Goal: Entertainment & Leisure: Consume media (video, audio)

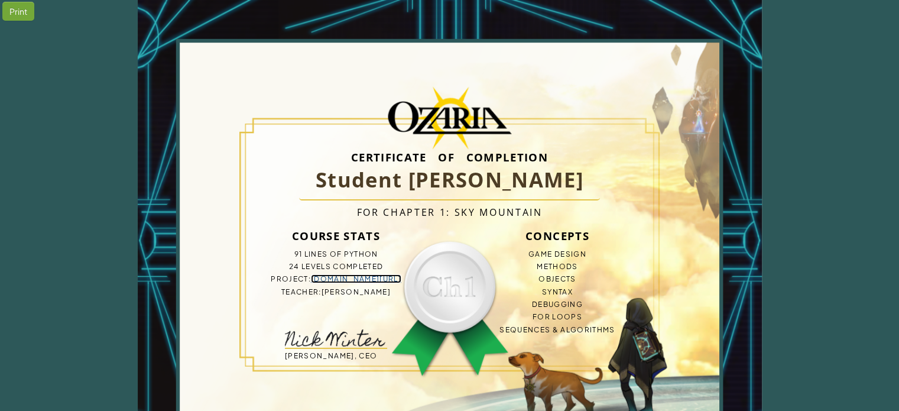
click at [365, 280] on link "bit.ly/3HSTdag" at bounding box center [356, 278] width 90 height 9
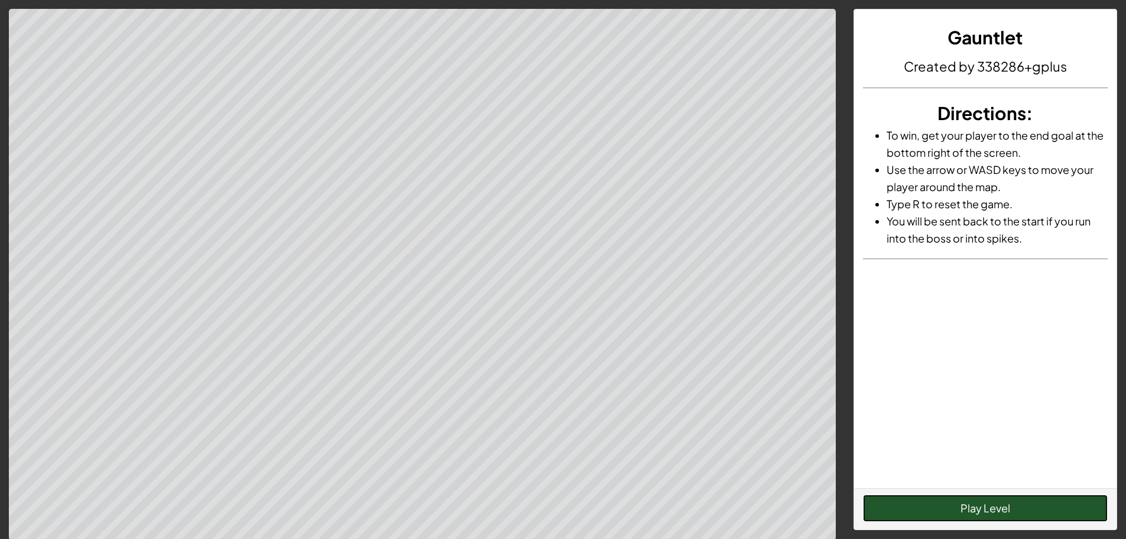
click at [908, 410] on button "Play Level" at bounding box center [985, 507] width 245 height 27
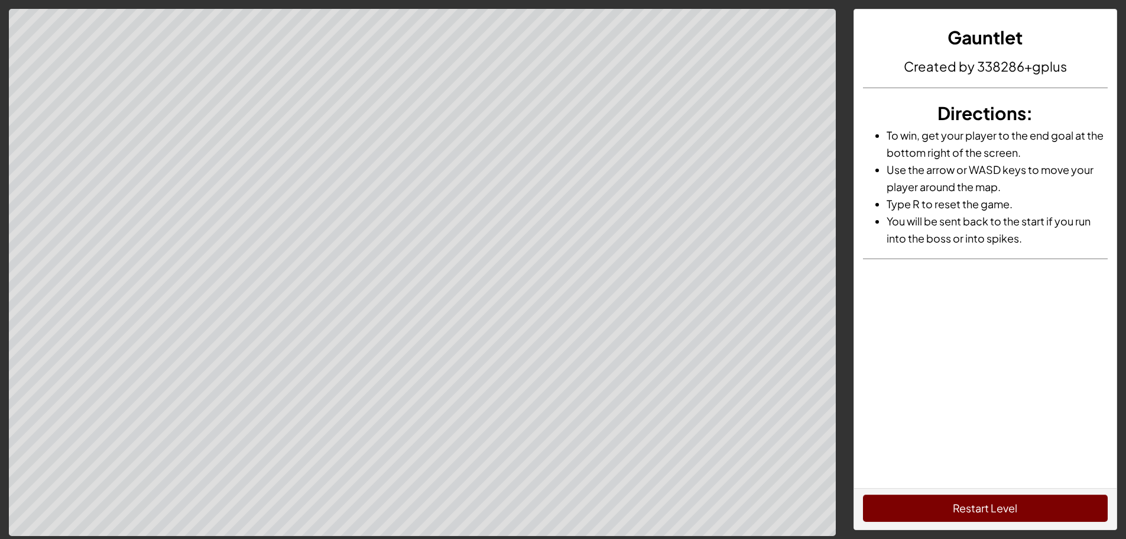
click at [861, 410] on div "Gauntlet Created by 338286+gplus Directions : To win, get your player to the en…" at bounding box center [985, 272] width 281 height 527
click at [879, 410] on div "Restart Level" at bounding box center [985, 508] width 263 height 41
click at [885, 410] on button "Restart Level" at bounding box center [985, 507] width 245 height 27
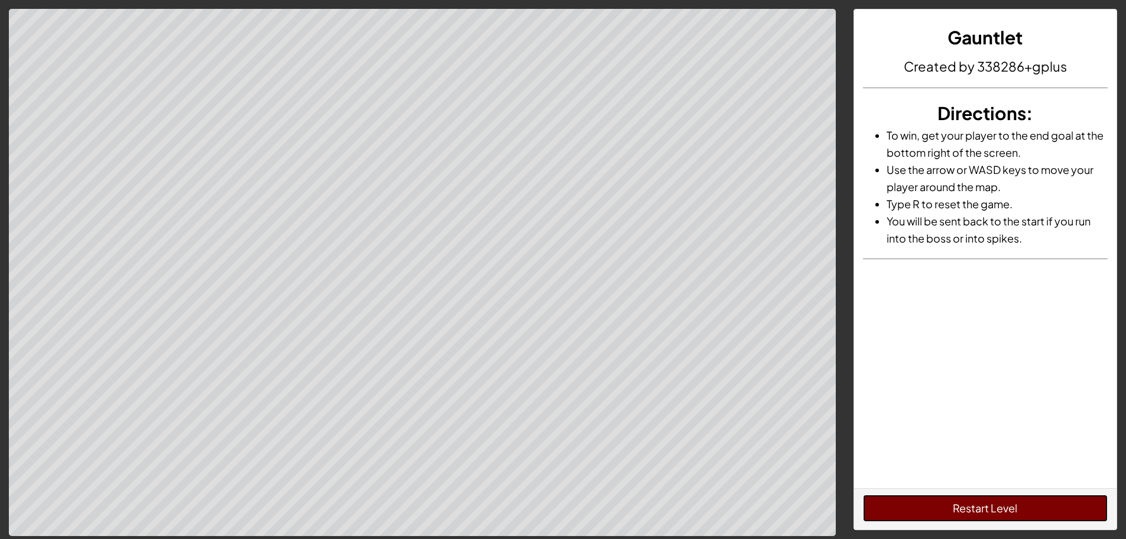
click at [908, 410] on button "Restart Level" at bounding box center [985, 507] width 245 height 27
click at [908, 410] on div "Restart Level" at bounding box center [985, 508] width 263 height 41
drag, startPoint x: 1084, startPoint y: 491, endPoint x: 1135, endPoint y: 121, distance: 373.6
click at [908, 410] on button "Restart Level" at bounding box center [985, 507] width 245 height 27
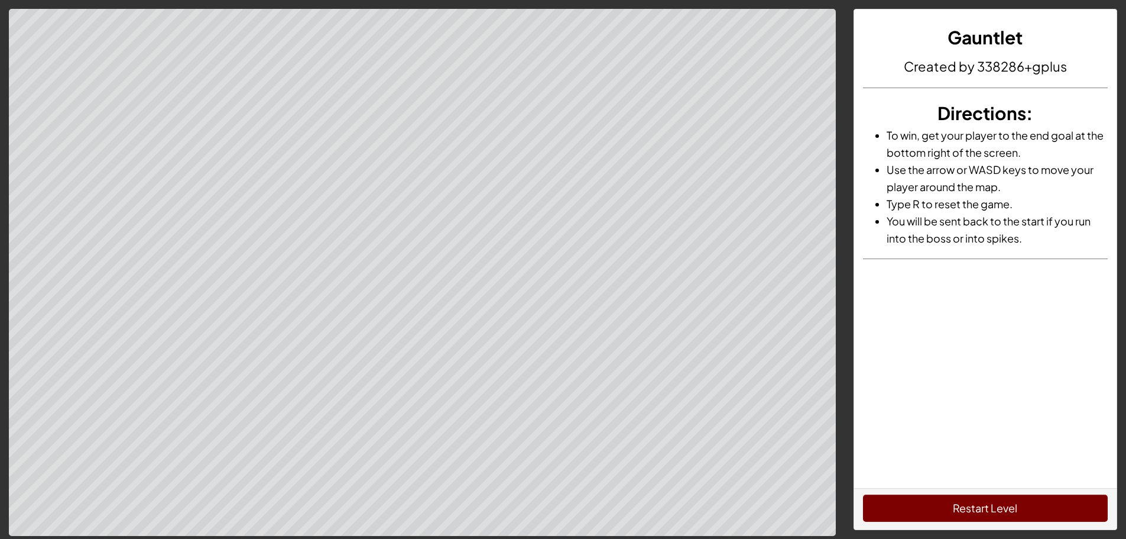
click at [908, 410] on div "Gauntlet Created by 338286+gplus Directions : To win, get your player to the en…" at bounding box center [985, 248] width 263 height 478
click at [908, 410] on button "Restart Level" at bounding box center [985, 507] width 245 height 27
